Goal: Navigation & Orientation: Find specific page/section

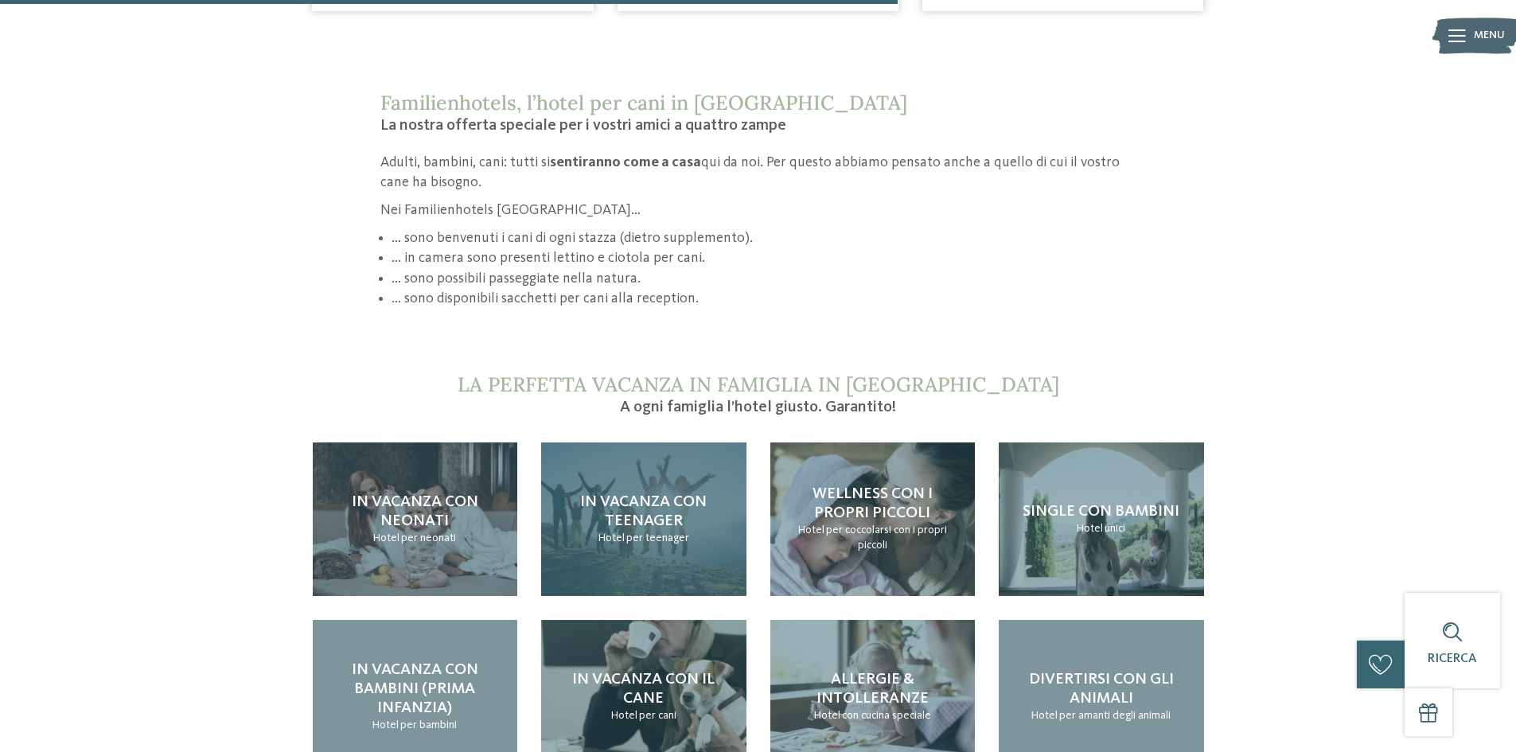
scroll to position [1512, 0]
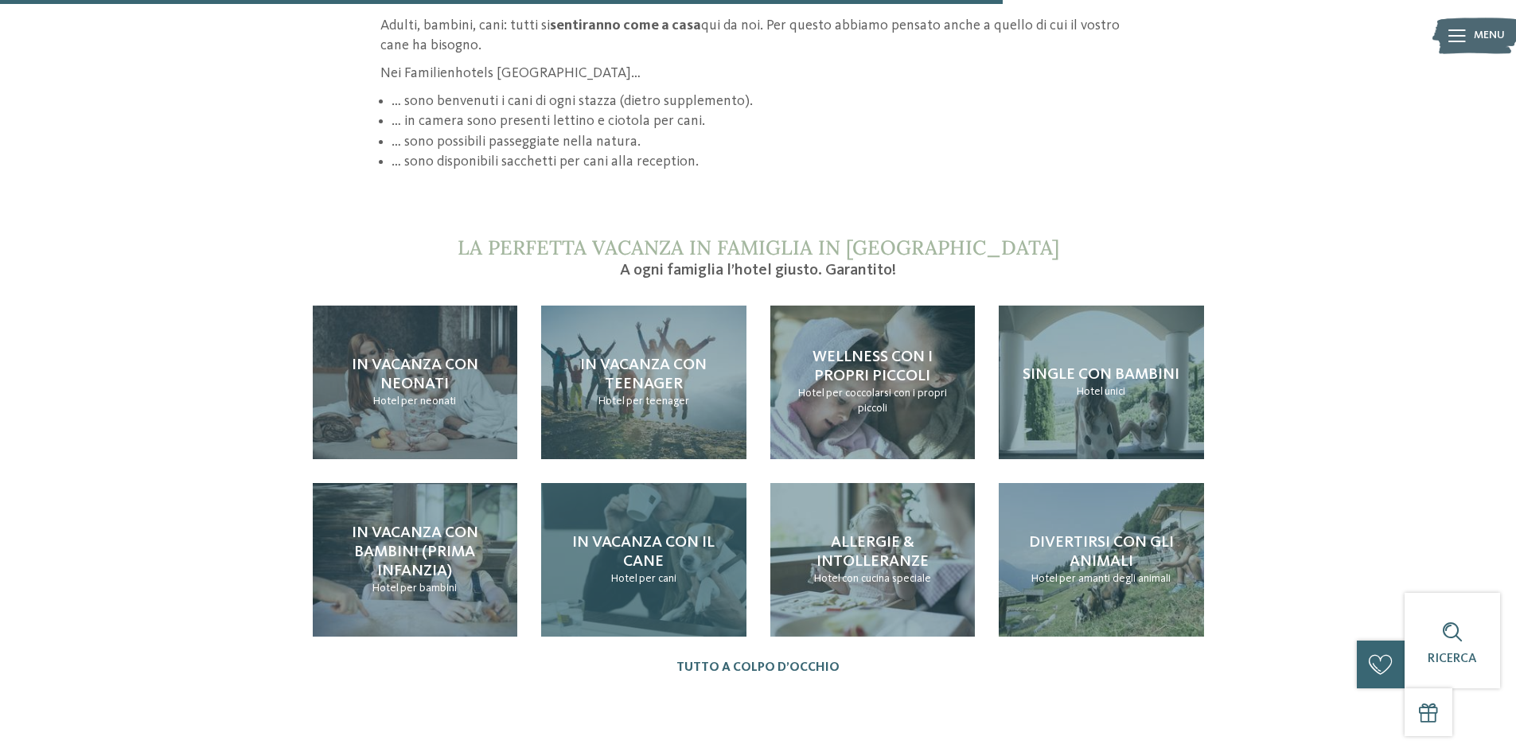
click at [688, 535] on span "In vacanza con il cane" at bounding box center [643, 552] width 142 height 35
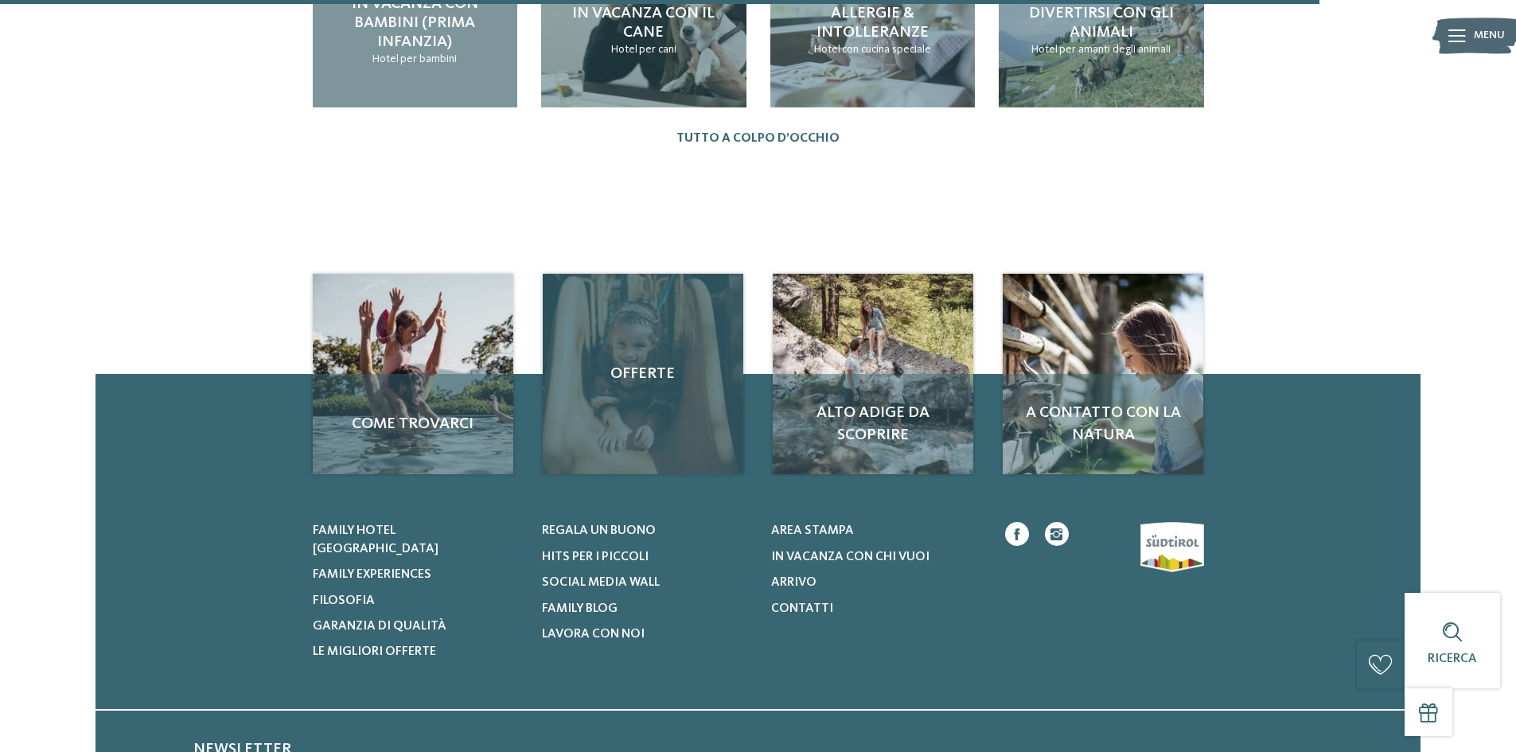
scroll to position [2069, 0]
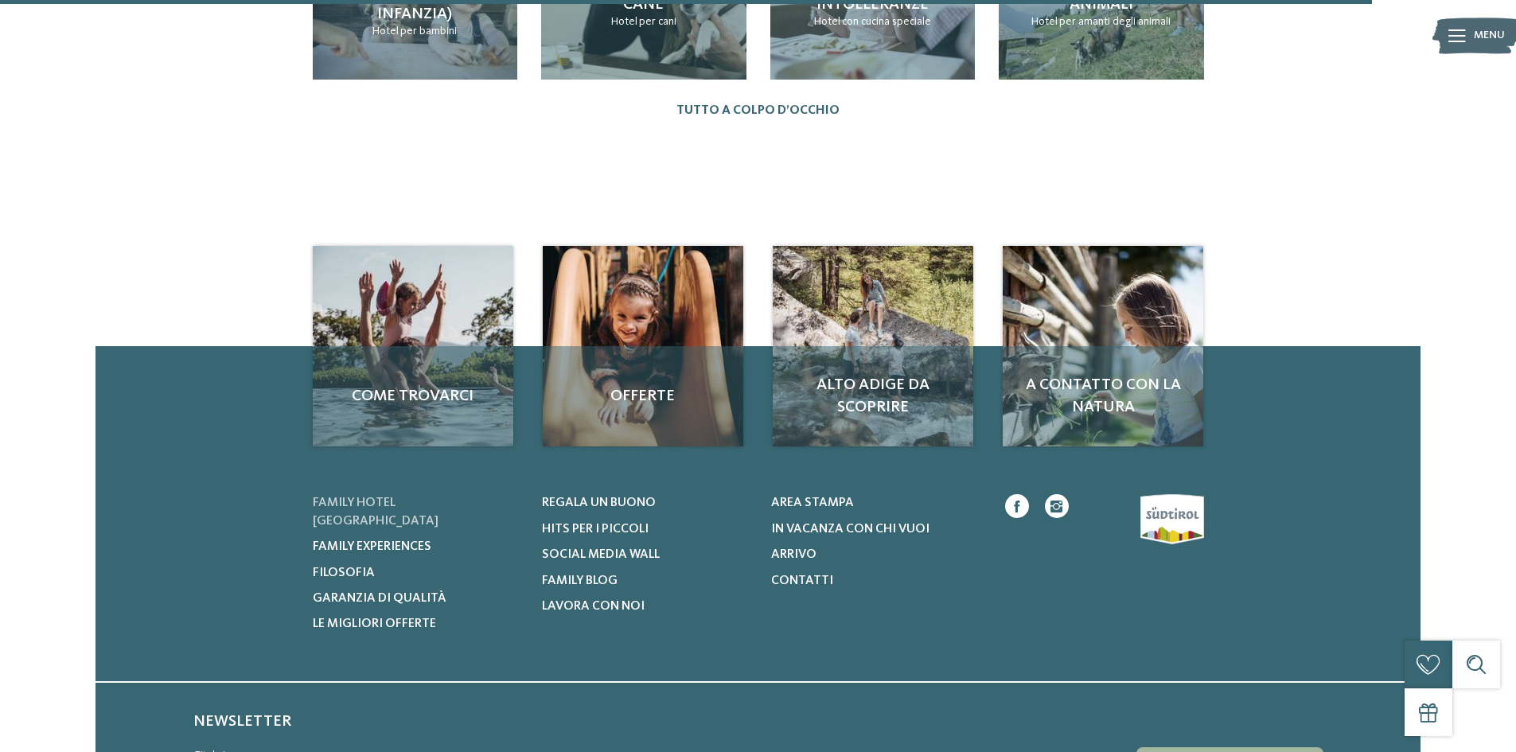
click at [438, 497] on span "Family hotel [GEOGRAPHIC_DATA]" at bounding box center [376, 512] width 126 height 30
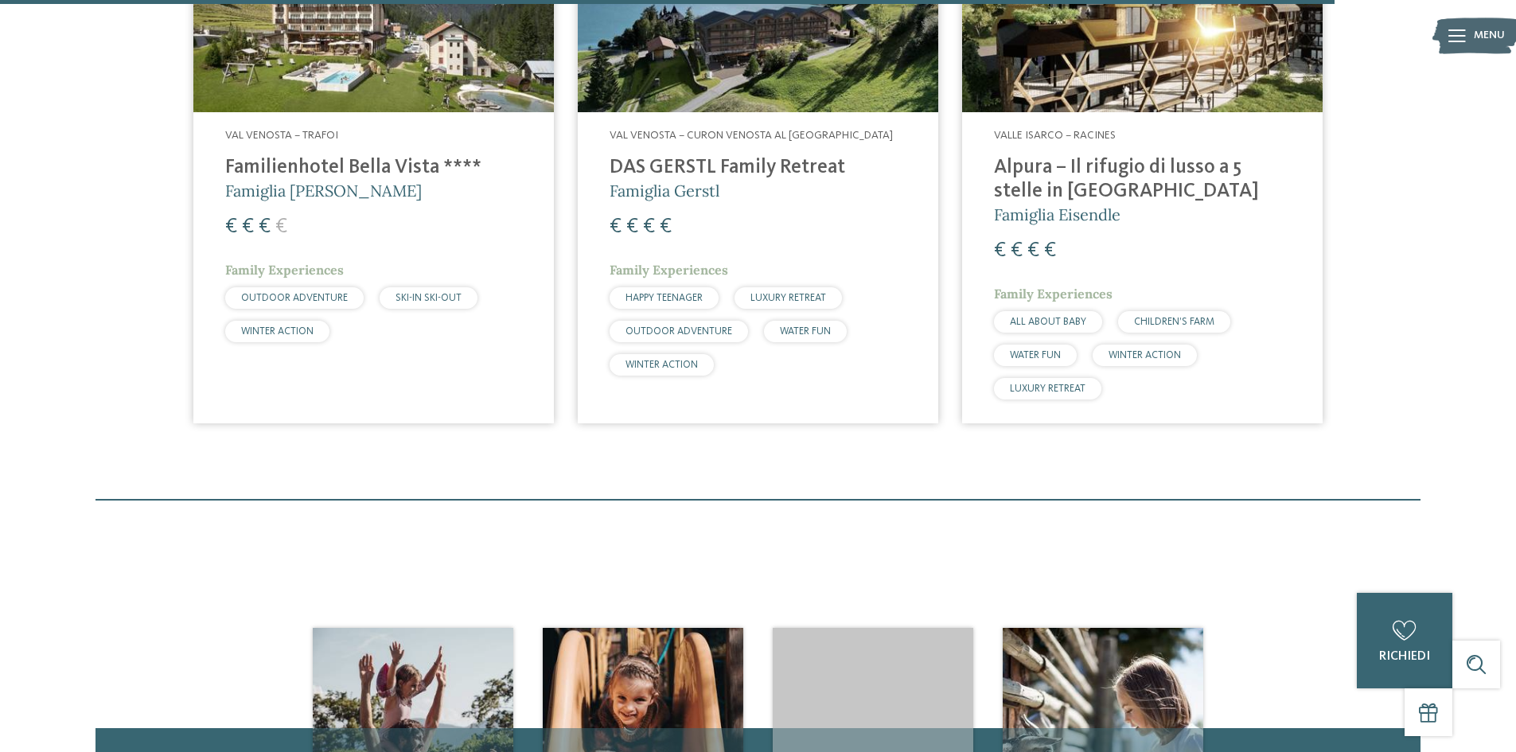
scroll to position [4854, 0]
